Goal: Information Seeking & Learning: Learn about a topic

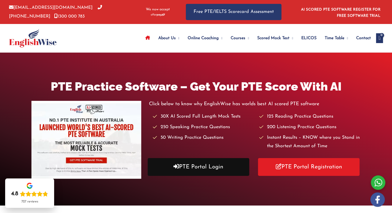
click at [199, 166] on link "PTE Portal Login" at bounding box center [198, 167] width 101 height 18
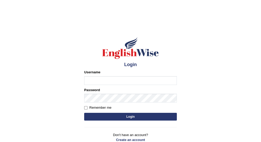
click at [121, 76] on input "Username" at bounding box center [130, 80] width 93 height 9
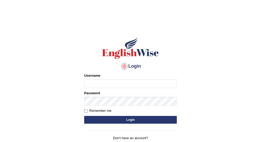
type input "vijivarghese"
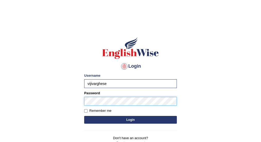
click at [84, 116] on button "Login" at bounding box center [130, 120] width 93 height 8
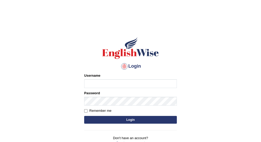
drag, startPoint x: 109, startPoint y: 83, endPoint x: 109, endPoint y: 86, distance: 3.1
click at [109, 83] on input "Username" at bounding box center [130, 83] width 93 height 9
type input "vijivarghese"
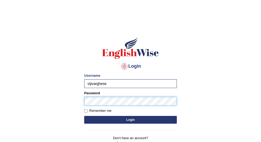
click at [84, 116] on button "Login" at bounding box center [130, 120] width 93 height 8
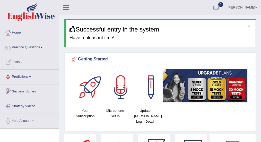
click at [26, 62] on link "Tests" at bounding box center [29, 61] width 59 height 13
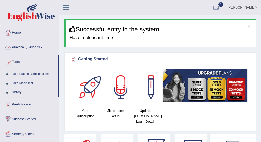
click at [37, 47] on link "Practice Questions" at bounding box center [29, 46] width 59 height 13
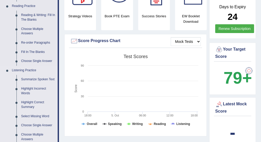
scroll to position [206, 0]
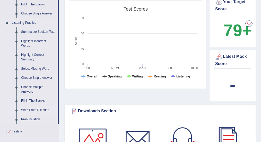
click at [39, 111] on link "Write From Dictation" at bounding box center [38, 109] width 39 height 9
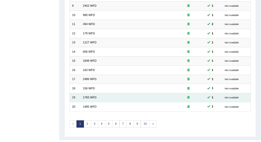
scroll to position [153, 0]
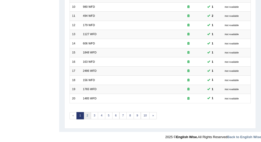
click at [87, 115] on link "2" at bounding box center [87, 115] width 7 height 7
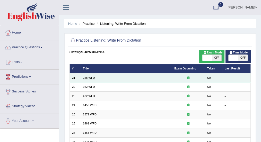
click at [90, 77] on link "228 WFD" at bounding box center [89, 77] width 12 height 3
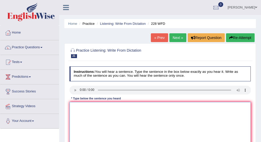
click at [87, 106] on textarea at bounding box center [161, 123] width 182 height 42
click at [153, 105] on textarea "Computer Science has been a popular degree course" at bounding box center [161, 123] width 182 height 42
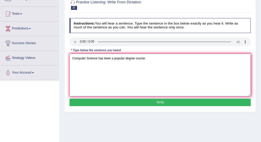
scroll to position [52, 0]
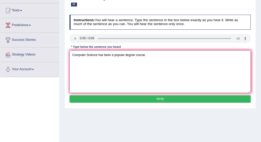
type textarea "Computer Science has been a popular degree course."
click at [112, 98] on button "Verify" at bounding box center [161, 98] width 182 height 7
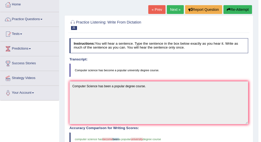
scroll to position [0, 0]
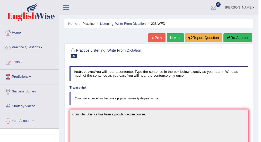
click at [177, 37] on link "Next »" at bounding box center [175, 37] width 17 height 9
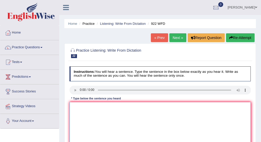
click at [92, 107] on textarea at bounding box center [161, 123] width 182 height 42
click at [88, 107] on textarea at bounding box center [161, 123] width 182 height 42
click at [87, 104] on textarea at bounding box center [161, 123] width 182 height 42
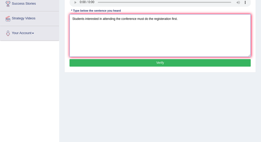
scroll to position [89, 0]
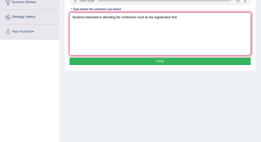
type textarea "Students interested in attending the conference must do the registeration first."
click at [191, 61] on button "Verify" at bounding box center [161, 60] width 182 height 7
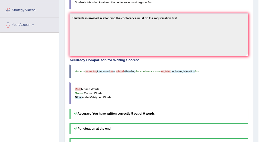
scroll to position [0, 0]
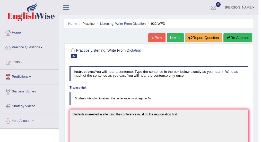
click at [175, 40] on link "Next »" at bounding box center [175, 37] width 17 height 9
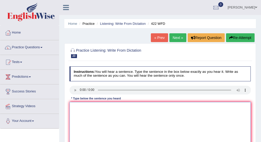
click at [95, 111] on textarea at bounding box center [161, 123] width 182 height 42
click at [78, 109] on textarea at bounding box center [161, 123] width 182 height 42
click at [91, 106] on textarea "The most imp details in this arr are missing" at bounding box center [161, 123] width 182 height 42
click at [155, 107] on textarea "The most important details in this arguments are missing" at bounding box center [161, 123] width 182 height 42
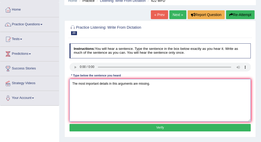
scroll to position [25, 0]
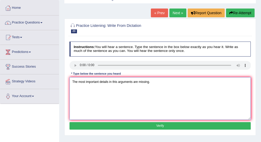
click at [133, 81] on textarea "The most important details in this arguments are missing." at bounding box center [161, 98] width 182 height 42
type textarea "The most important details in this arguments argument are missing."
click at [133, 125] on button "Verify" at bounding box center [161, 125] width 182 height 7
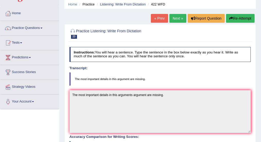
scroll to position [0, 0]
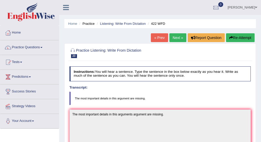
click at [180, 35] on link "Next »" at bounding box center [177, 37] width 17 height 9
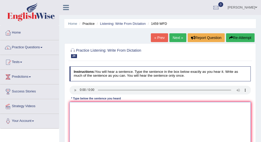
click at [77, 107] on textarea at bounding box center [161, 123] width 182 height 42
click at [81, 105] on textarea "All exp and pro are outlined in the lab manual." at bounding box center [161, 123] width 182 height 42
click at [104, 106] on textarea "All experiments and pro are outlined in the lab manual." at bounding box center [161, 123] width 182 height 42
click at [146, 105] on textarea "All experiments and procedures are outlined in the lab manual." at bounding box center [161, 123] width 182 height 42
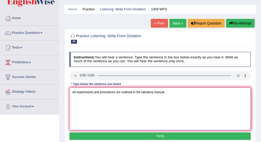
scroll to position [15, 0]
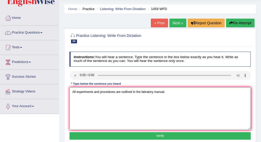
type textarea "All experiments and procedures are outlined in the labratory manual."
click at [159, 134] on button "Verify" at bounding box center [161, 135] width 182 height 7
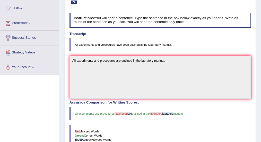
scroll to position [0, 0]
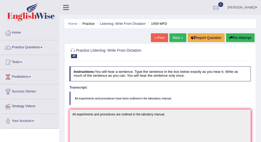
click at [180, 38] on link "Next »" at bounding box center [177, 37] width 17 height 9
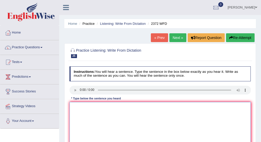
click at [75, 107] on textarea at bounding box center [161, 123] width 182 height 42
click at [78, 107] on textarea at bounding box center [161, 123] width 182 height 42
click at [92, 105] on textarea "We must hand over our ass by end of this semister" at bounding box center [161, 123] width 182 height 42
click at [114, 105] on textarea "We must hand on over our ass by end of this semister" at bounding box center [161, 123] width 182 height 42
click at [168, 105] on textarea "We must hand on over our assigment by end of this semister" at bounding box center [161, 123] width 182 height 42
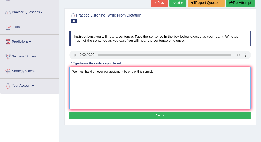
scroll to position [56, 0]
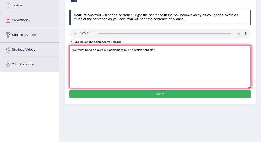
type textarea "We must hand on over our assigment by end of this semister."
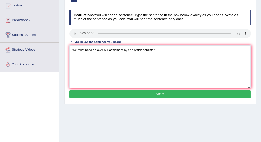
click at [200, 94] on button "Verify" at bounding box center [161, 93] width 182 height 7
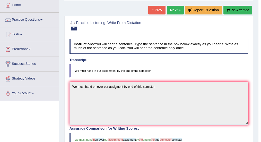
scroll to position [32, 0]
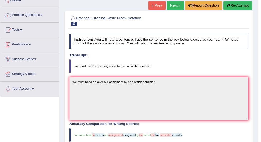
click at [176, 5] on link "Next »" at bounding box center [175, 5] width 17 height 9
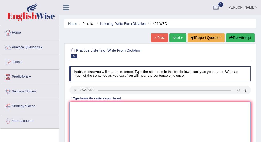
click at [79, 110] on textarea at bounding box center [161, 123] width 182 height 42
click at [81, 106] on textarea "My sis runs a bu of small toys" at bounding box center [161, 123] width 182 height 42
click at [98, 106] on textarea "My sister runs a bu of small toys" at bounding box center [161, 123] width 182 height 42
drag, startPoint x: 86, startPoint y: 110, endPoint x: 87, endPoint y: 114, distance: 4.4
click at [87, 114] on textarea "My sister runs a business of small toys" at bounding box center [161, 123] width 182 height 42
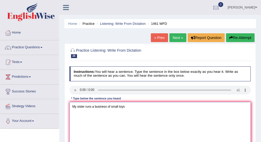
click at [96, 111] on textarea "My sister runs a business of small toys" at bounding box center [161, 123] width 182 height 42
click at [112, 106] on textarea "My sister runs a business of small toys" at bounding box center [161, 123] width 182 height 42
click at [105, 110] on textarea "My sister runs a business of small toys" at bounding box center [161, 123] width 182 height 42
click at [130, 103] on textarea "My sister runs a business of small toys" at bounding box center [161, 123] width 182 height 42
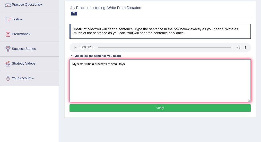
scroll to position [44, 0]
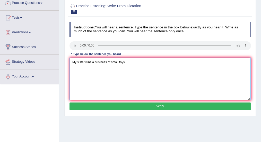
type textarea "My sister runs a business of small toys."
click at [185, 104] on button "Verify" at bounding box center [161, 105] width 182 height 7
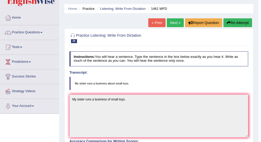
scroll to position [14, 0]
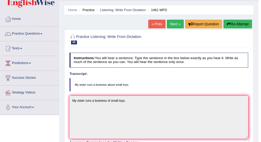
click at [176, 23] on link "Next »" at bounding box center [175, 24] width 17 height 9
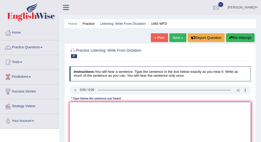
click at [77, 110] on textarea at bounding box center [161, 123] width 182 height 42
click at [106, 105] on textarea "You can find a comnplaint form on the website" at bounding box center [161, 123] width 182 height 42
click at [148, 107] on textarea "You can find a complaint form on the website" at bounding box center [161, 123] width 182 height 42
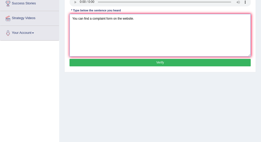
scroll to position [91, 0]
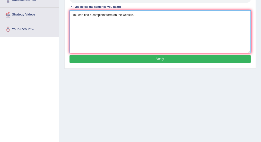
type textarea "You can find a complaint form on the website."
click at [140, 58] on button "Verify" at bounding box center [161, 58] width 182 height 7
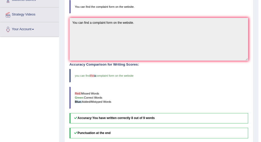
scroll to position [0, 0]
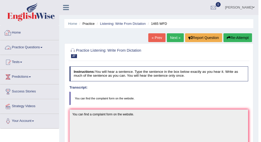
click at [27, 47] on link "Practice Questions" at bounding box center [29, 46] width 59 height 13
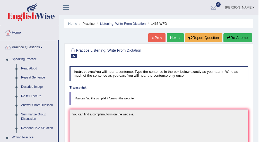
drag, startPoint x: 59, startPoint y: 99, endPoint x: 60, endPoint y: 126, distance: 26.8
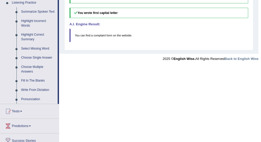
scroll to position [208, 0]
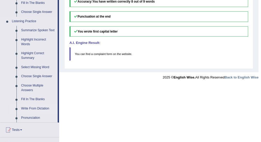
click at [28, 108] on link "Write From Dictation" at bounding box center [38, 108] width 39 height 9
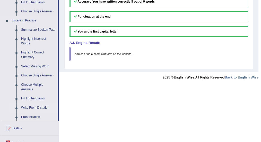
scroll to position [148, 0]
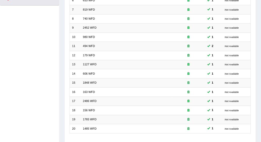
scroll to position [127, 0]
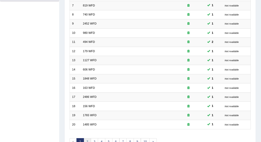
click at [88, 139] on link "2" at bounding box center [87, 141] width 7 height 7
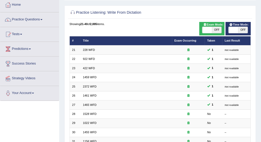
scroll to position [30, 0]
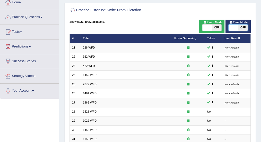
click at [235, 28] on span at bounding box center [234, 27] width 10 height 6
checkbox input "true"
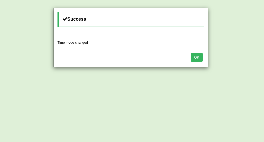
drag, startPoint x: 235, startPoint y: 28, endPoint x: 155, endPoint y: 69, distance: 90.1
click at [155, 69] on div "Success Time mode changed OK" at bounding box center [132, 71] width 264 height 142
click at [197, 56] on button "OK" at bounding box center [197, 57] width 12 height 9
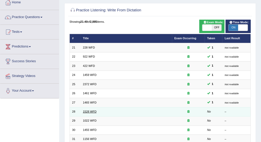
click at [91, 110] on link "1528 WFD" at bounding box center [90, 111] width 14 height 3
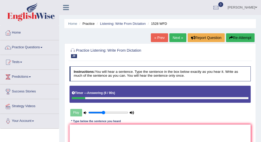
click at [102, 111] on input "range" at bounding box center [108, 112] width 40 height 4
type input "0.45"
click at [106, 112] on input "range" at bounding box center [108, 112] width 40 height 4
click at [242, 38] on button "Re-Attempt" at bounding box center [240, 37] width 29 height 9
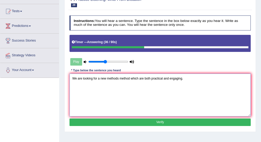
scroll to position [52, 0]
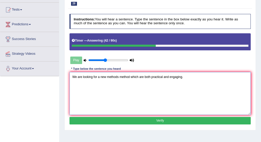
type textarea "We are looking for a new methods method which are both practical and engaging."
click at [140, 121] on button "Verify" at bounding box center [161, 120] width 182 height 7
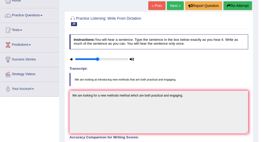
scroll to position [31, 0]
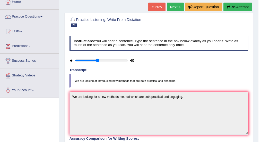
click at [176, 6] on link "Next »" at bounding box center [175, 7] width 17 height 9
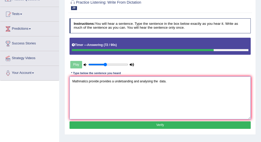
scroll to position [49, 0]
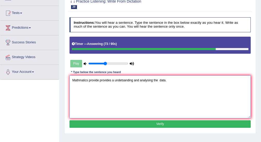
type textarea "Mathmatics provide provides a undetsanding and analysing the data."
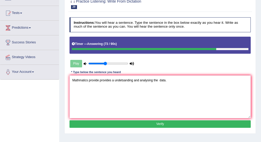
click at [200, 123] on button "Verify" at bounding box center [161, 123] width 182 height 7
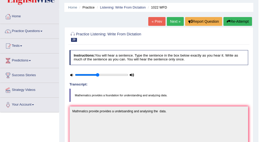
scroll to position [10, 0]
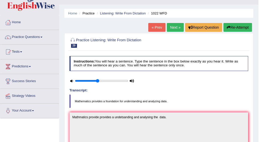
click at [173, 28] on link "Next »" at bounding box center [175, 27] width 17 height 9
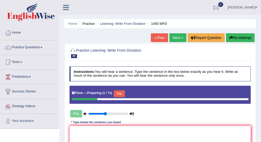
click at [90, 124] on div "Instructions: You will hear a sentence. Type the sentence in the box below exac…" at bounding box center [160, 122] width 184 height 117
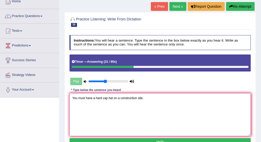
scroll to position [51, 0]
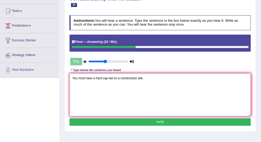
type textarea "You must have a hard cap hat on a construction site."
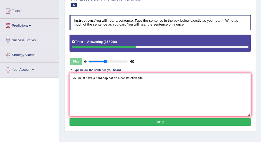
click at [197, 121] on button "Verify" at bounding box center [161, 121] width 182 height 7
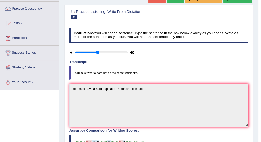
scroll to position [0, 0]
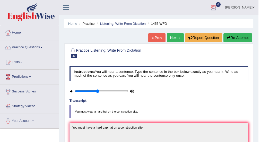
click at [234, 9] on link "Viji Varghese" at bounding box center [239, 6] width 37 height 13
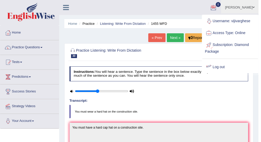
click at [218, 66] on link "Log out" at bounding box center [230, 67] width 56 height 12
